Goal: Task Accomplishment & Management: Use online tool/utility

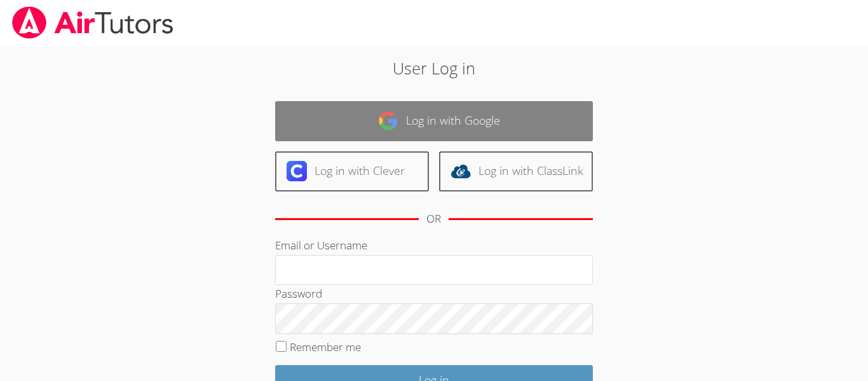
click at [409, 125] on link "Log in with Google" at bounding box center [434, 121] width 318 height 40
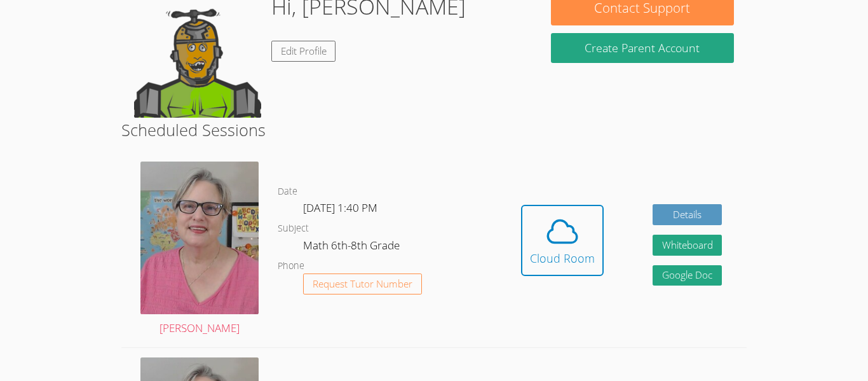
scroll to position [98, 0]
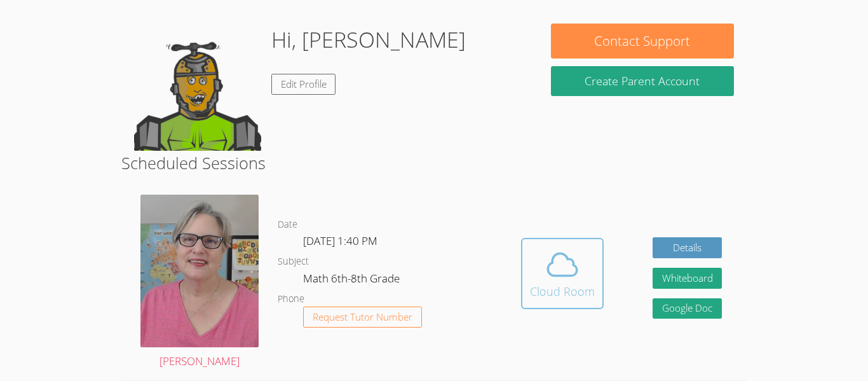
click at [545, 249] on icon at bounding box center [563, 265] width 36 height 36
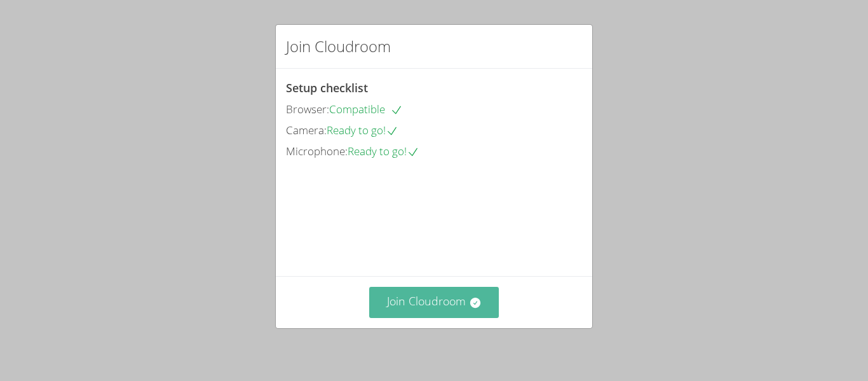
click at [447, 306] on button "Join Cloudroom" at bounding box center [434, 302] width 130 height 31
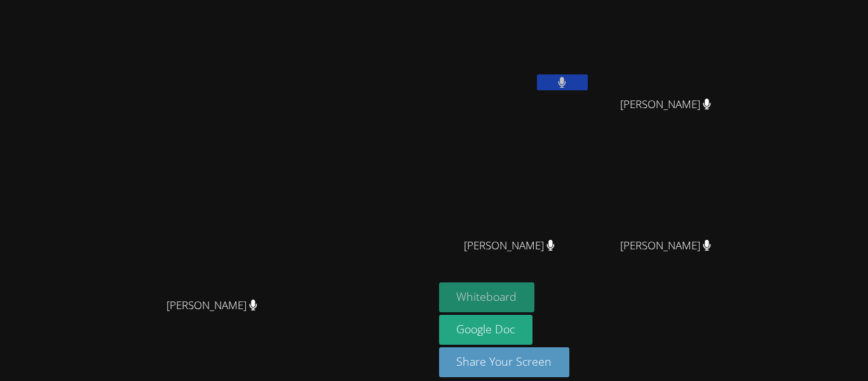
click at [535, 296] on button "Whiteboard" at bounding box center [487, 297] width 96 height 30
click at [588, 88] on button at bounding box center [562, 82] width 51 height 16
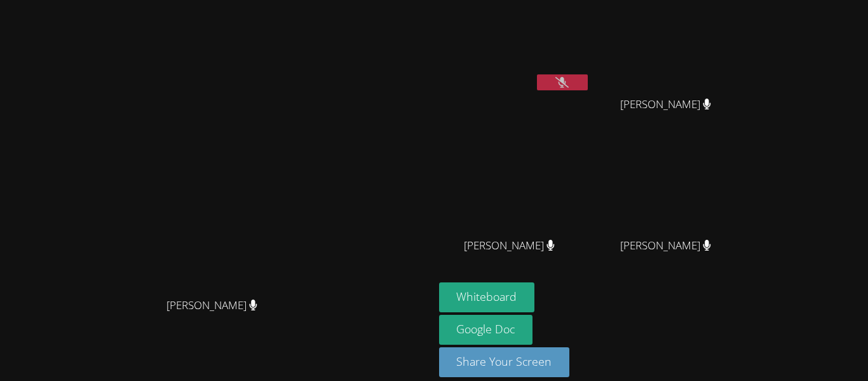
click at [569, 86] on icon at bounding box center [561, 82] width 13 height 11
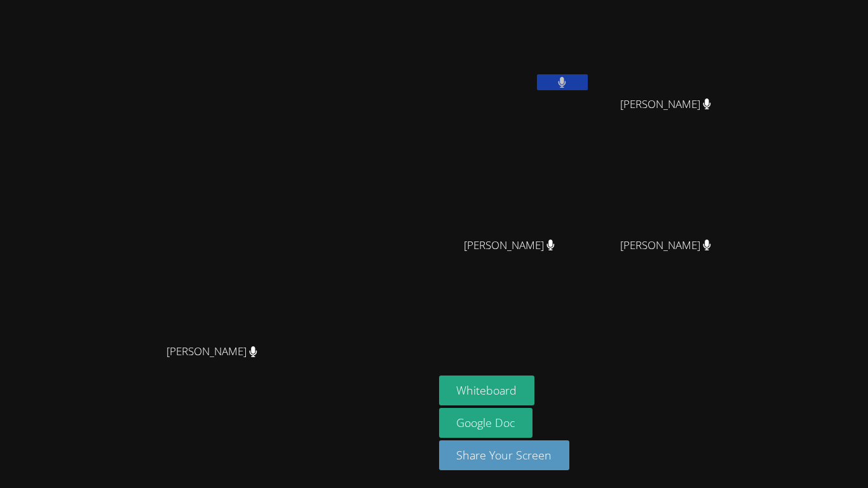
click at [588, 79] on button at bounding box center [562, 82] width 51 height 16
click at [588, 86] on button at bounding box center [562, 82] width 51 height 16
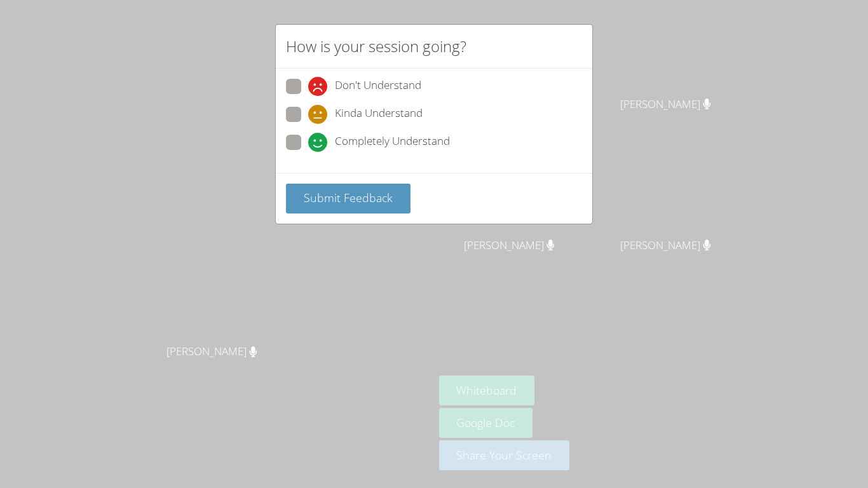
click at [303, 145] on label "Completely Understand" at bounding box center [368, 143] width 164 height 17
click at [308, 145] on input "Completely Understand" at bounding box center [313, 140] width 11 height 11
radio input "true"
click at [316, 209] on button "Submit Feedback" at bounding box center [348, 199] width 125 height 30
